Goal: Task Accomplishment & Management: Use online tool/utility

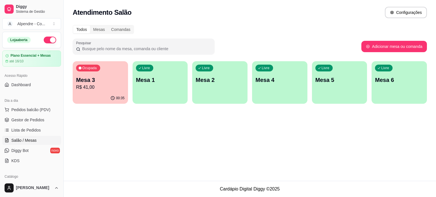
click at [93, 88] on p "R$ 41,00" at bounding box center [100, 87] width 49 height 7
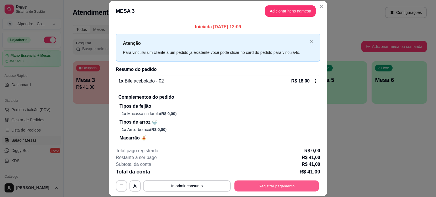
click at [275, 185] on button "Registrar pagamento" at bounding box center [276, 185] width 85 height 11
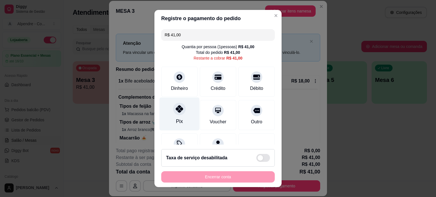
click at [175, 113] on div at bounding box center [179, 109] width 12 height 12
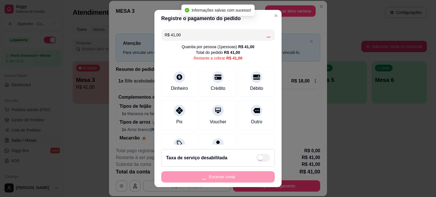
type input "R$ 0,00"
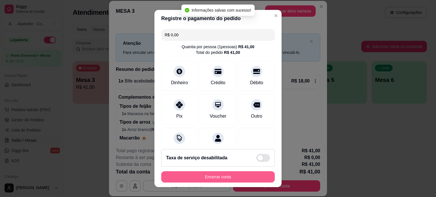
click at [232, 179] on button "Encerrar conta" at bounding box center [217, 176] width 113 height 11
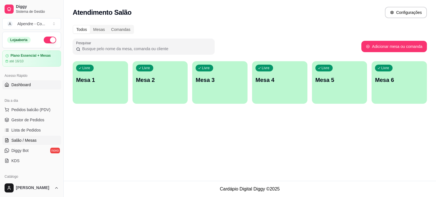
click at [23, 85] on span "Dashboard" at bounding box center [21, 85] width 20 height 6
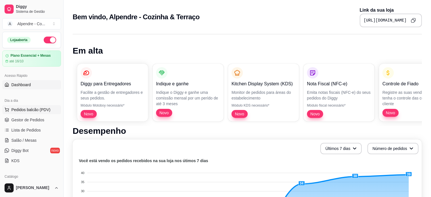
click at [29, 108] on span "Pedidos balcão (PDV)" at bounding box center [30, 110] width 39 height 6
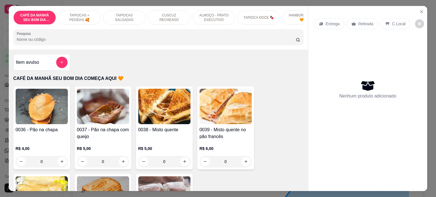
click at [216, 13] on p "ALMOÇO - PRATO EXECUTIVO" at bounding box center [213, 17] width 33 height 9
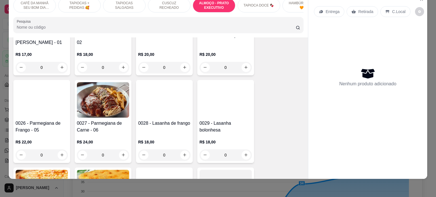
scroll to position [991, 0]
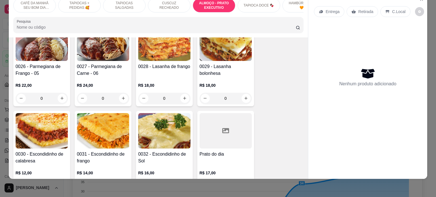
click at [58, 97] on div "0" at bounding box center [42, 98] width 52 height 11
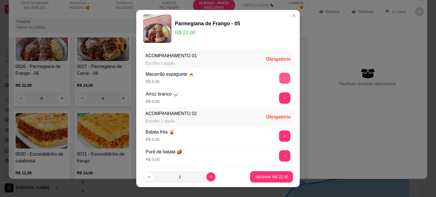
click at [279, 78] on button "+" at bounding box center [284, 78] width 11 height 11
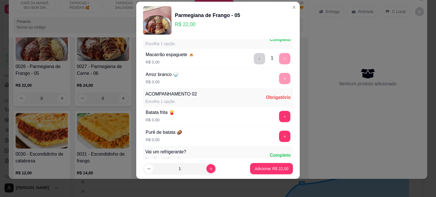
scroll to position [60, 0]
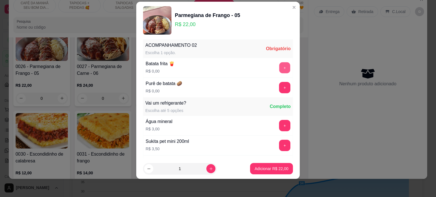
click at [279, 62] on button "+" at bounding box center [284, 67] width 11 height 11
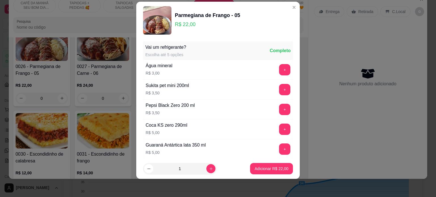
scroll to position [118, 0]
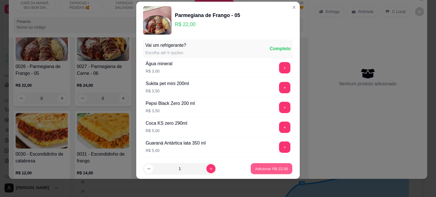
click at [273, 173] on button "Adicionar R$ 22,00" at bounding box center [272, 168] width 42 height 11
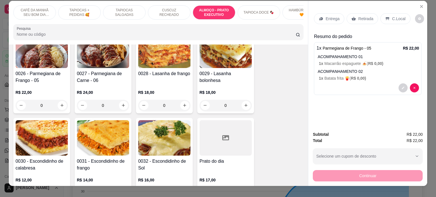
scroll to position [0, 0]
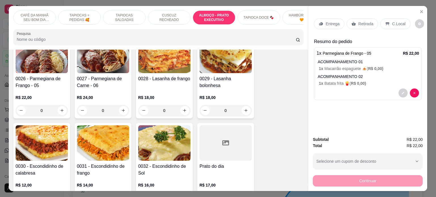
click at [331, 23] on p "Entrega" at bounding box center [332, 24] width 14 height 6
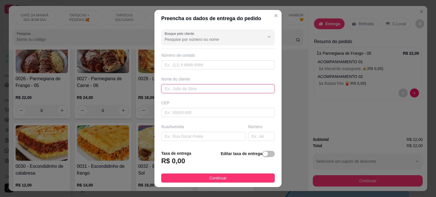
click at [182, 88] on input "text" at bounding box center [217, 88] width 113 height 9
paste input "Tamilla Clínica Somesso"
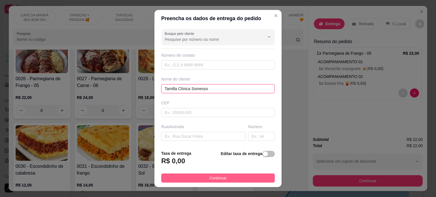
type input "Tamilla Clínica Somesso"
click at [217, 181] on span "Continuar" at bounding box center [217, 178] width 17 height 6
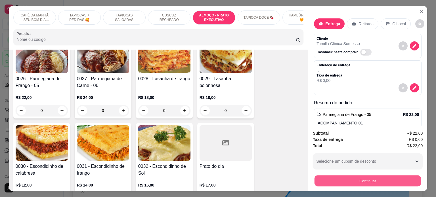
click at [367, 180] on button "Continuar" at bounding box center [367, 181] width 106 height 11
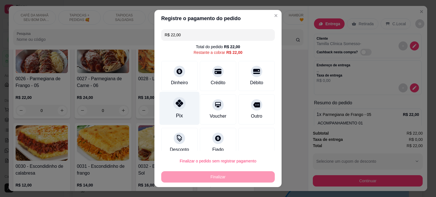
click at [177, 109] on div "Pix" at bounding box center [179, 108] width 40 height 33
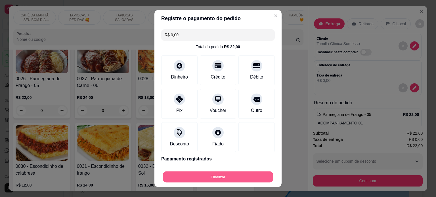
click at [218, 178] on button "Finalizar" at bounding box center [218, 177] width 110 height 11
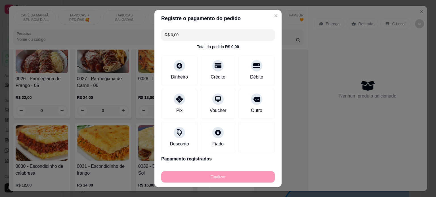
type input "-R$ 22,00"
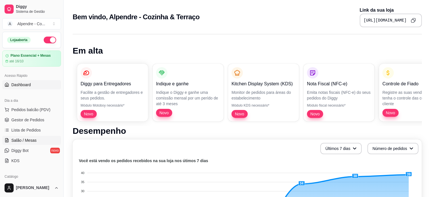
click at [26, 140] on span "Salão / Mesas" at bounding box center [23, 141] width 25 height 6
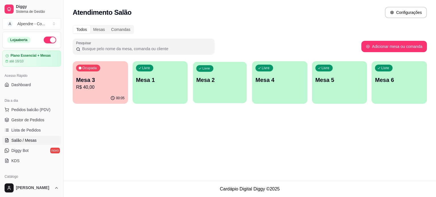
click at [211, 83] on p "Mesa 2" at bounding box center [219, 80] width 47 height 8
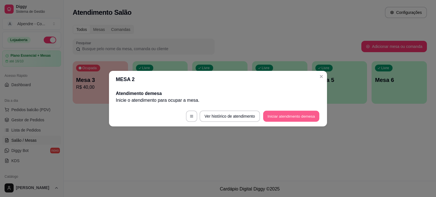
click at [278, 119] on button "Iniciar atendimento de mesa" at bounding box center [291, 116] width 56 height 11
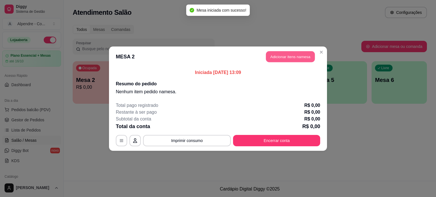
click at [289, 59] on button "Adicionar itens na mesa" at bounding box center [290, 56] width 49 height 11
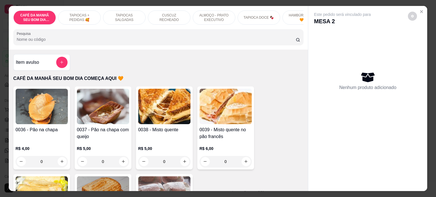
click at [211, 13] on p "ALMOÇO - PRATO EXECUTIVO" at bounding box center [213, 17] width 33 height 9
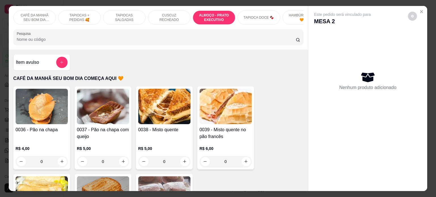
scroll to position [878, 0]
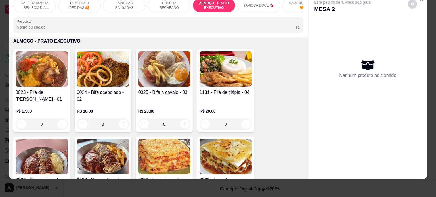
click at [118, 121] on div "0" at bounding box center [103, 124] width 52 height 11
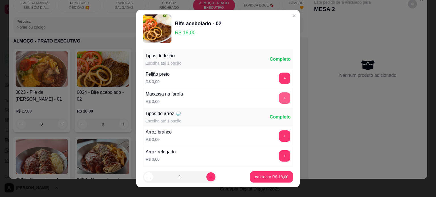
click at [279, 100] on button "+" at bounding box center [284, 97] width 11 height 11
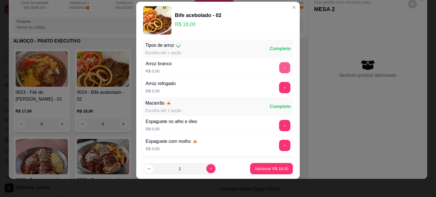
click at [279, 68] on button "+" at bounding box center [284, 67] width 11 height 11
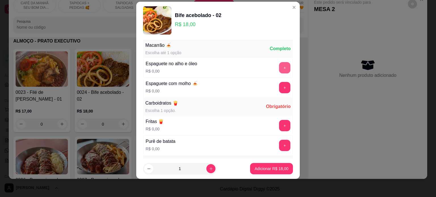
click at [279, 68] on button "+" at bounding box center [284, 67] width 11 height 11
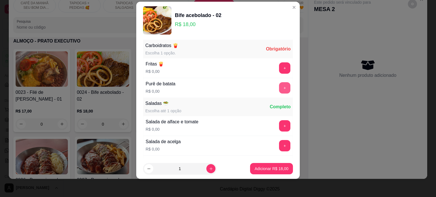
click at [279, 84] on button "+" at bounding box center [284, 87] width 11 height 11
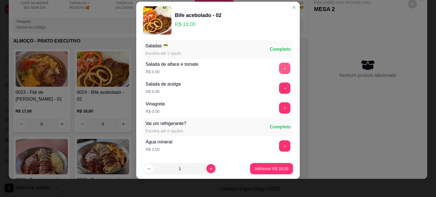
click at [279, 68] on button "+" at bounding box center [284, 68] width 11 height 11
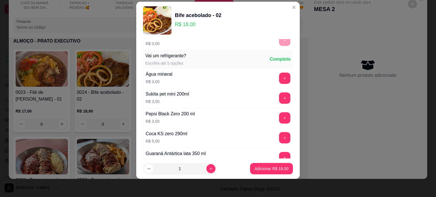
scroll to position [311, 0]
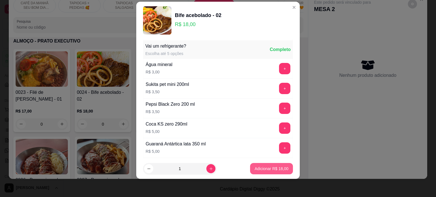
click at [261, 167] on p "Adicionar R$ 18,00" at bounding box center [272, 169] width 34 height 6
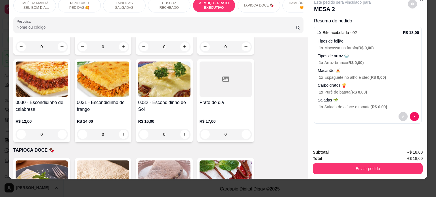
scroll to position [1048, 0]
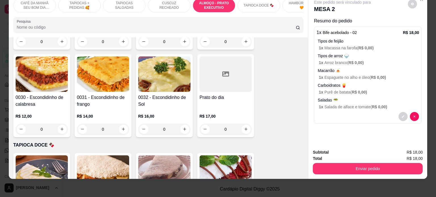
click at [245, 129] on div "0" at bounding box center [225, 129] width 52 height 11
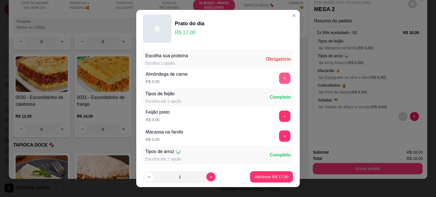
click at [279, 77] on button "+" at bounding box center [284, 78] width 11 height 11
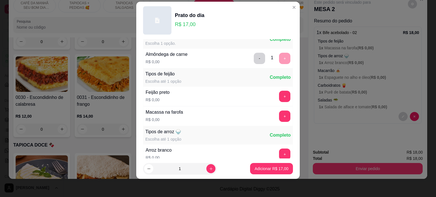
scroll to position [41, 0]
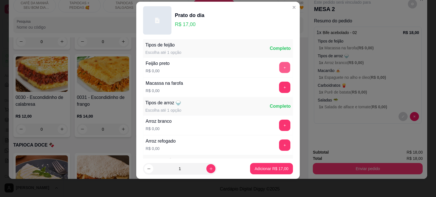
click at [279, 63] on button "+" at bounding box center [284, 67] width 11 height 11
click at [279, 64] on button "+" at bounding box center [284, 67] width 11 height 11
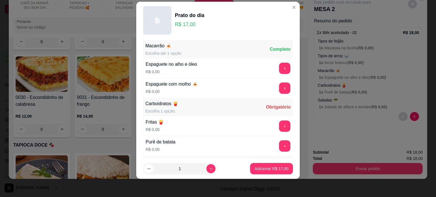
scroll to position [156, 0]
click at [279, 120] on button "+" at bounding box center [284, 125] width 11 height 11
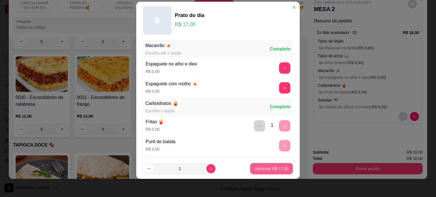
click at [265, 168] on p "Adicionar R$ 17,00" at bounding box center [272, 169] width 34 height 6
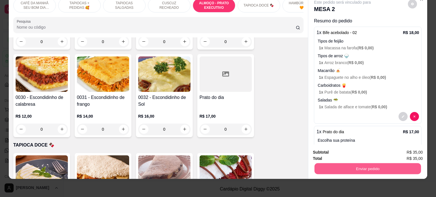
click at [373, 163] on button "Enviar pedido" at bounding box center [367, 168] width 106 height 11
click at [337, 152] on button "Não registrar e enviar pedido" at bounding box center [348, 150] width 59 height 11
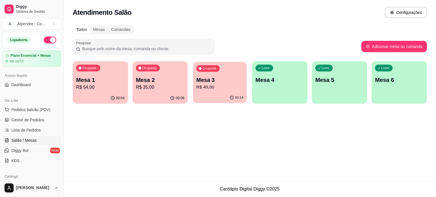
click at [222, 83] on p "Mesa 3" at bounding box center [219, 80] width 47 height 8
click at [222, 84] on p "Mesa 3" at bounding box center [219, 80] width 49 height 8
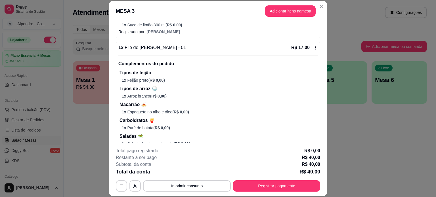
scroll to position [184, 0]
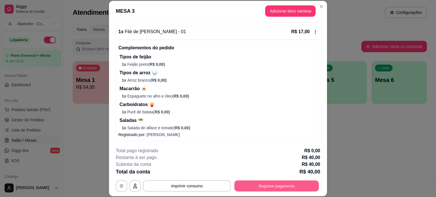
click at [270, 183] on button "Registrar pagamento" at bounding box center [276, 185] width 85 height 11
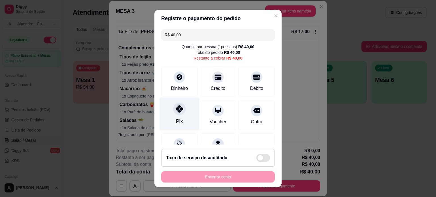
click at [177, 112] on icon at bounding box center [179, 108] width 7 height 7
type input "R$ 0,00"
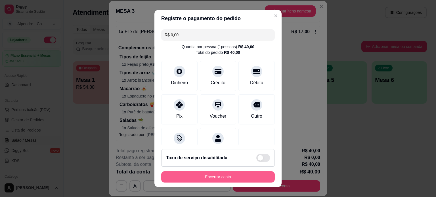
click at [208, 178] on button "Encerrar conta" at bounding box center [217, 176] width 113 height 11
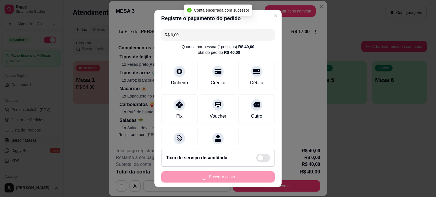
scroll to position [0, 0]
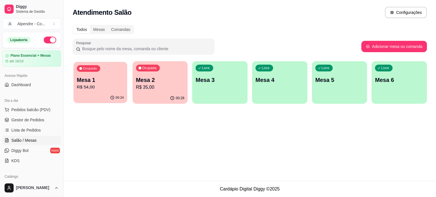
click at [100, 96] on div "00:24" at bounding box center [100, 97] width 54 height 11
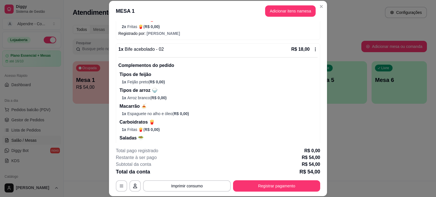
scroll to position [152, 0]
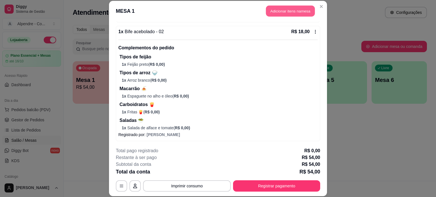
click at [293, 12] on button "Adicionar itens na mesa" at bounding box center [290, 11] width 49 height 11
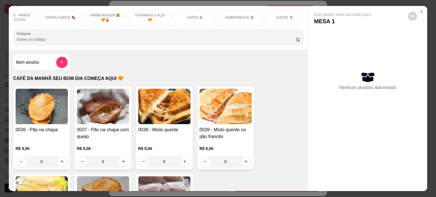
scroll to position [0, 201]
click at [280, 17] on div "SUCOS 🥤" at bounding box center [282, 17] width 43 height 14
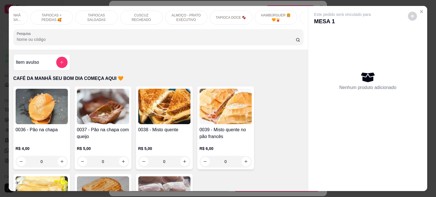
scroll to position [0, 0]
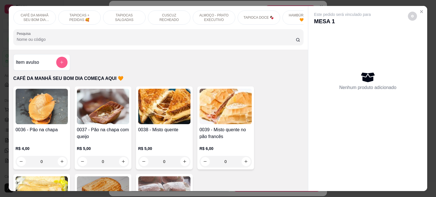
click at [59, 67] on button "add-separate-item" at bounding box center [61, 62] width 11 height 11
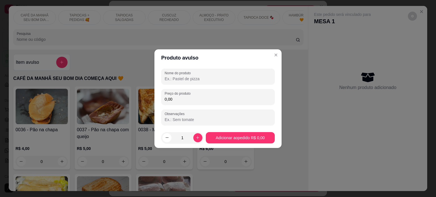
click at [185, 79] on input "Nome do produto" at bounding box center [218, 79] width 107 height 6
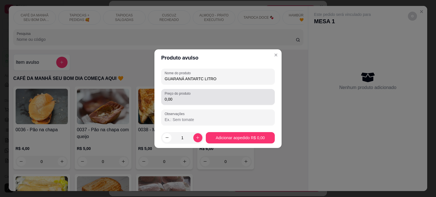
type input "GUARANÁ ANTARTC LITRO"
click at [188, 100] on input "0,00" at bounding box center [218, 99] width 107 height 6
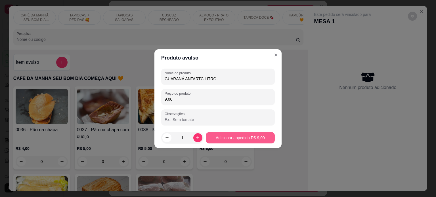
type input "9,00"
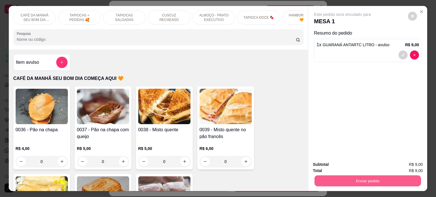
click at [378, 179] on button "Enviar pedido" at bounding box center [367, 181] width 106 height 11
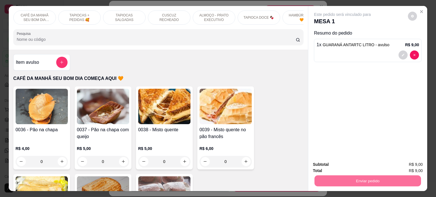
click at [355, 166] on button "Não registrar e enviar pedido" at bounding box center [348, 164] width 59 height 11
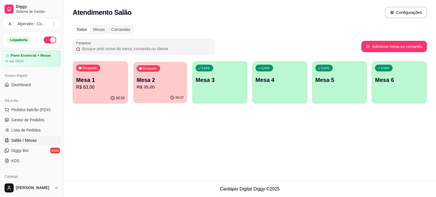
click at [159, 83] on p "Mesa 2" at bounding box center [159, 80] width 47 height 8
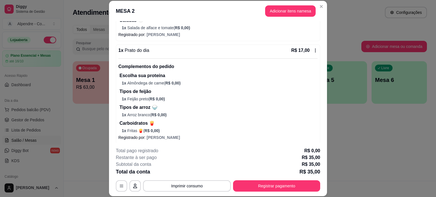
scroll to position [152, 0]
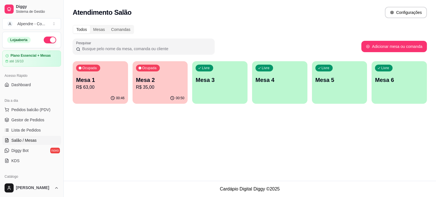
click at [94, 85] on p "R$ 63,00" at bounding box center [100, 87] width 49 height 7
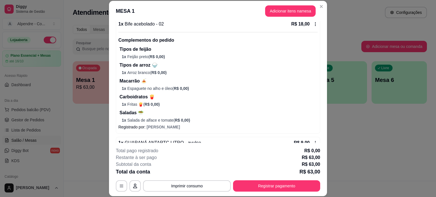
scroll to position [176, 0]
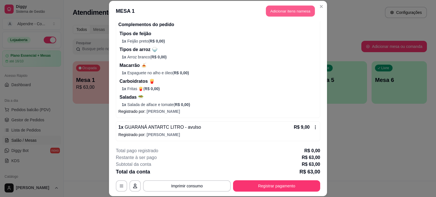
click at [299, 12] on button "Adicionar itens na mesa" at bounding box center [290, 11] width 49 height 11
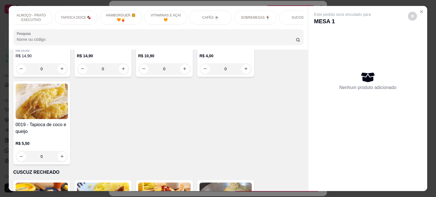
scroll to position [0, 186]
click at [245, 15] on p "SOBREMESAS 🍨" at bounding box center [251, 17] width 29 height 5
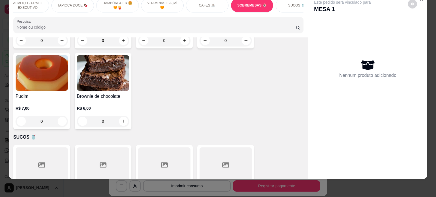
scroll to position [1968, 0]
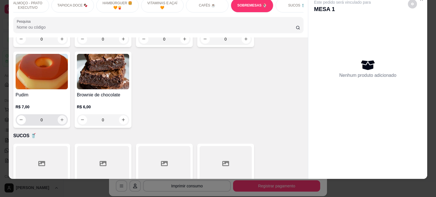
click at [60, 118] on icon "increase-product-quantity" at bounding box center [62, 120] width 4 height 4
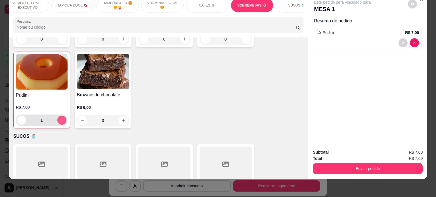
click at [59, 117] on button "increase-product-quantity" at bounding box center [61, 120] width 9 height 9
type input "2"
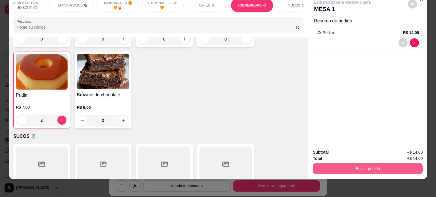
click at [365, 165] on button "Enviar pedido" at bounding box center [368, 168] width 110 height 11
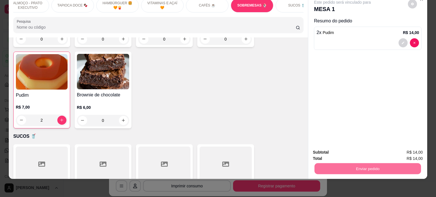
click at [330, 148] on button "Não registrar e enviar pedido" at bounding box center [348, 150] width 57 height 10
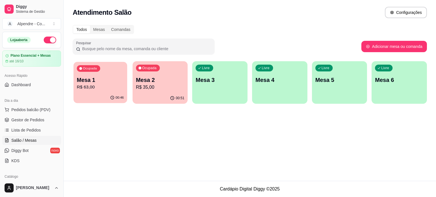
click at [110, 78] on p "Mesa 1" at bounding box center [100, 80] width 47 height 8
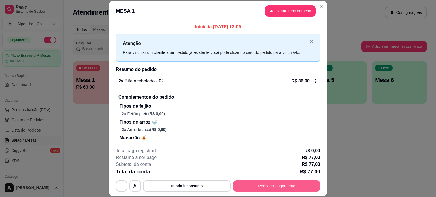
click at [269, 184] on button "Registrar pagamento" at bounding box center [276, 185] width 87 height 11
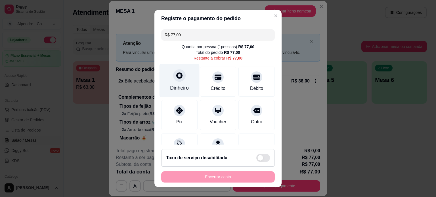
click at [182, 80] on div "Dinheiro" at bounding box center [179, 80] width 40 height 33
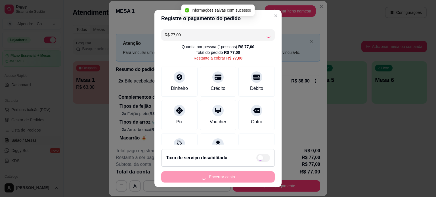
type input "R$ 0,00"
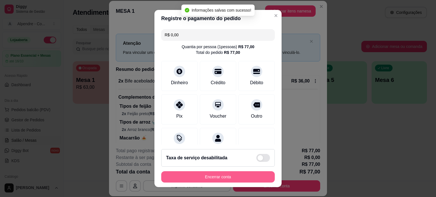
click at [216, 175] on button "Encerrar conta" at bounding box center [217, 176] width 113 height 11
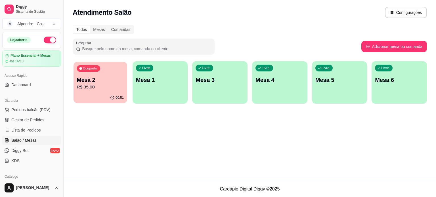
click at [113, 86] on p "R$ 35,00" at bounding box center [100, 87] width 47 height 7
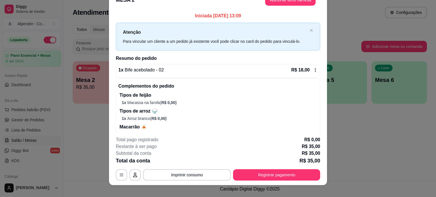
scroll to position [17, 0]
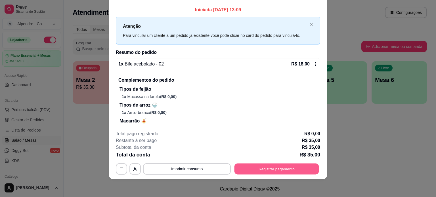
click at [271, 168] on button "Registrar pagamento" at bounding box center [276, 168] width 85 height 11
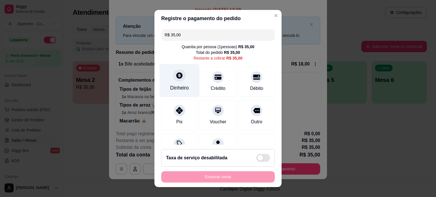
click at [180, 82] on div "Dinheiro" at bounding box center [179, 80] width 40 height 33
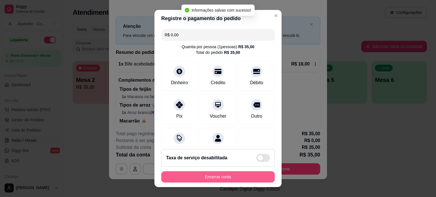
type input "R$ 0,00"
click at [220, 177] on button "Encerrar conta" at bounding box center [217, 176] width 113 height 11
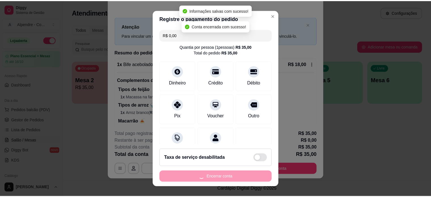
scroll to position [0, 0]
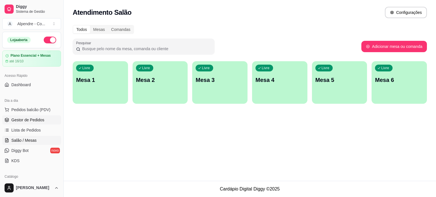
click at [19, 118] on span "Gestor de Pedidos" at bounding box center [27, 120] width 33 height 6
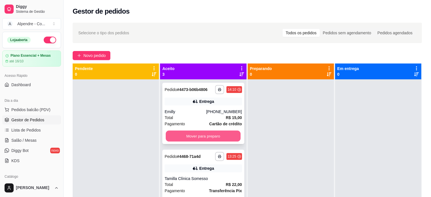
click at [195, 134] on button "Mover para preparo" at bounding box center [203, 136] width 75 height 11
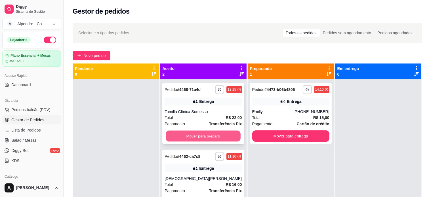
click at [196, 136] on button "Mover para preparo" at bounding box center [203, 136] width 75 height 11
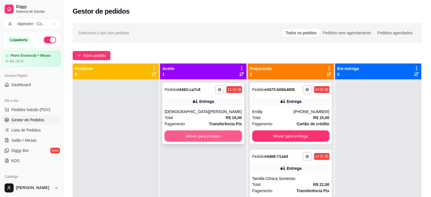
click at [190, 138] on button "Mover para preparo" at bounding box center [203, 136] width 77 height 11
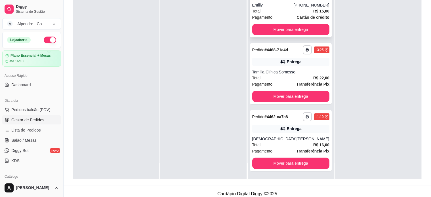
scroll to position [86, 0]
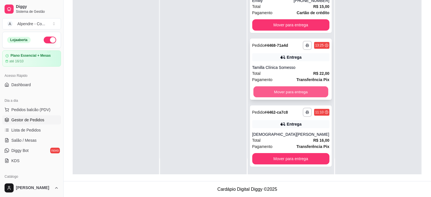
click at [279, 91] on button "Mover para entrega" at bounding box center [290, 92] width 75 height 11
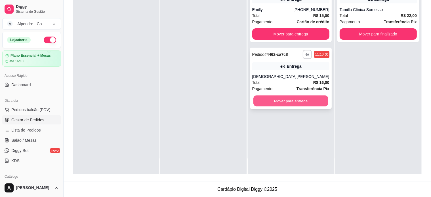
click at [293, 102] on button "Mover para entrega" at bounding box center [290, 101] width 75 height 11
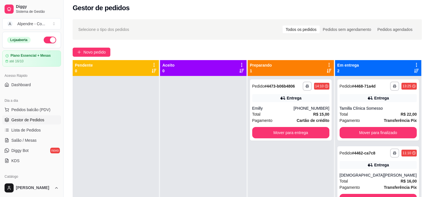
scroll to position [1, 0]
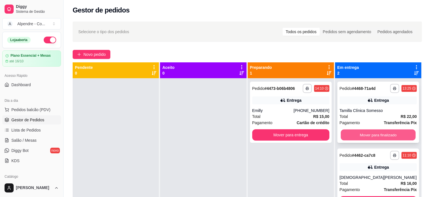
click at [394, 135] on button "Mover para finalizado" at bounding box center [378, 135] width 75 height 11
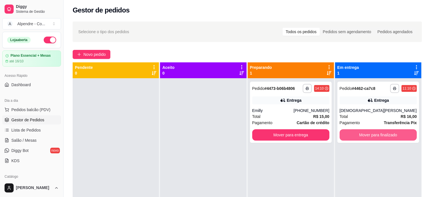
click at [394, 135] on button "Mover para finalizado" at bounding box center [378, 134] width 77 height 11
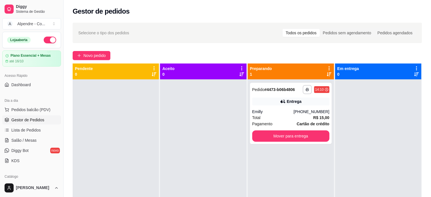
scroll to position [0, 0]
click at [281, 136] on button "Mover para entrega" at bounding box center [290, 136] width 75 height 11
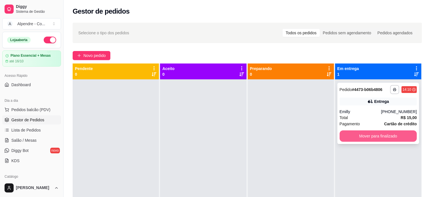
click at [367, 139] on button "Mover para finalizado" at bounding box center [378, 136] width 77 height 11
